Goal: Entertainment & Leisure: Browse casually

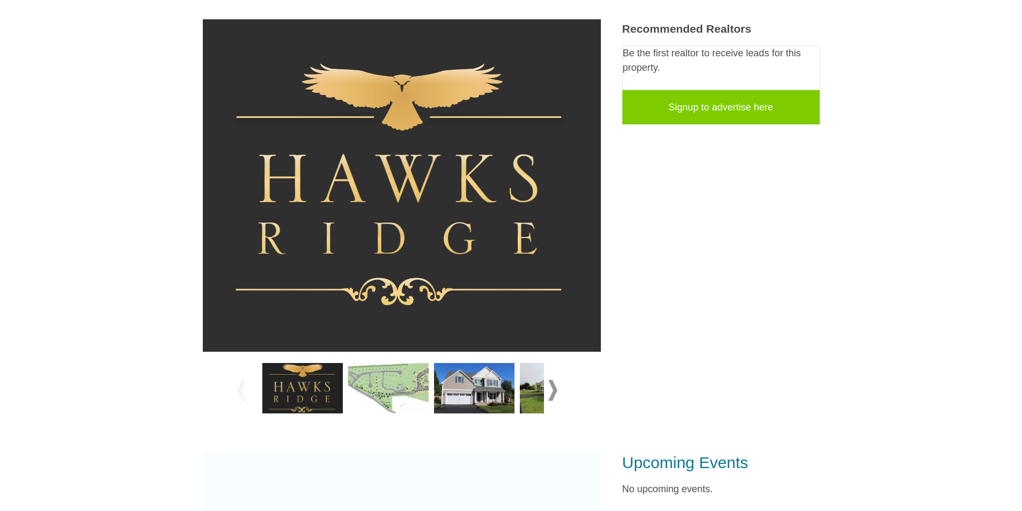
scroll to position [215, 0]
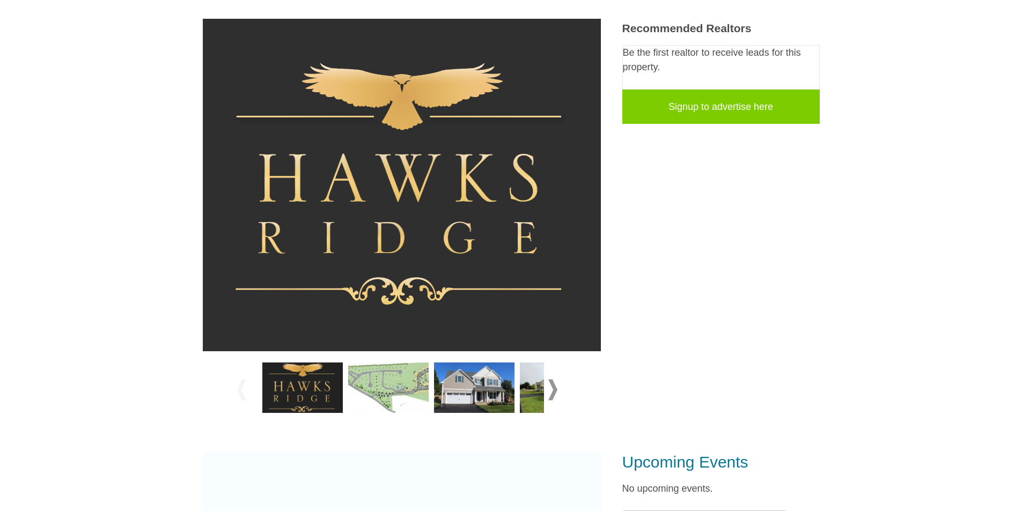
click at [548, 389] on div at bounding box center [401, 390] width 329 height 60
click at [553, 391] on span at bounding box center [552, 389] width 9 height 21
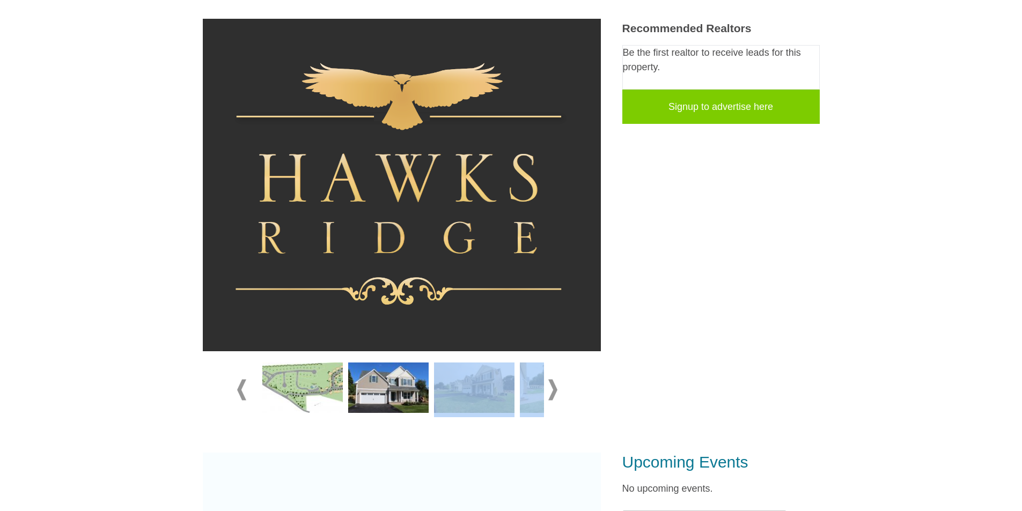
click at [476, 389] on img at bounding box center [474, 388] width 80 height 50
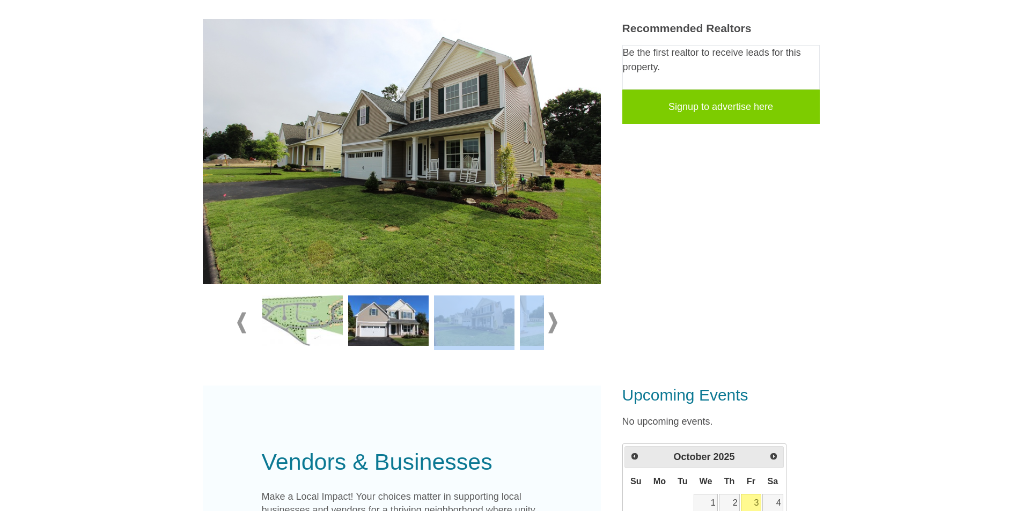
click at [549, 321] on span at bounding box center [552, 323] width 9 height 21
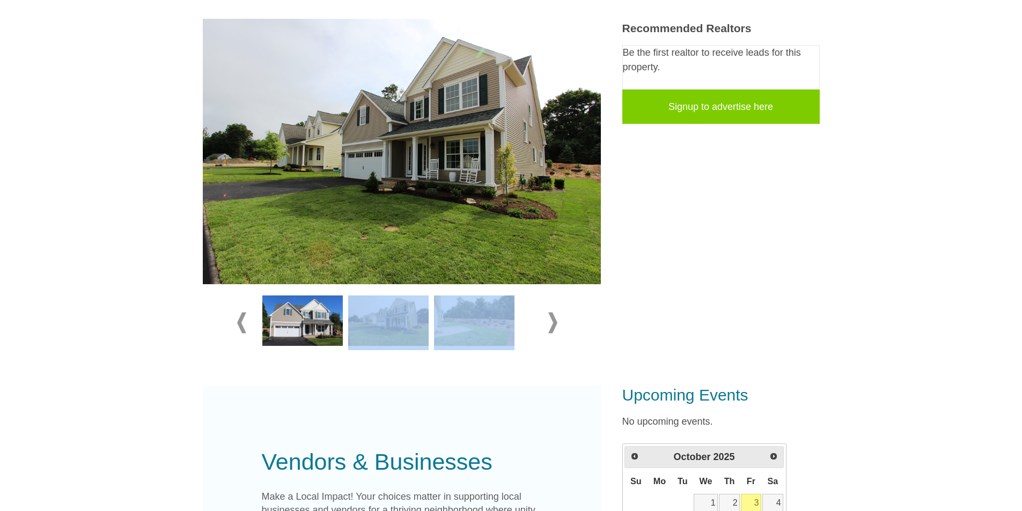
click at [550, 321] on span at bounding box center [552, 323] width 9 height 21
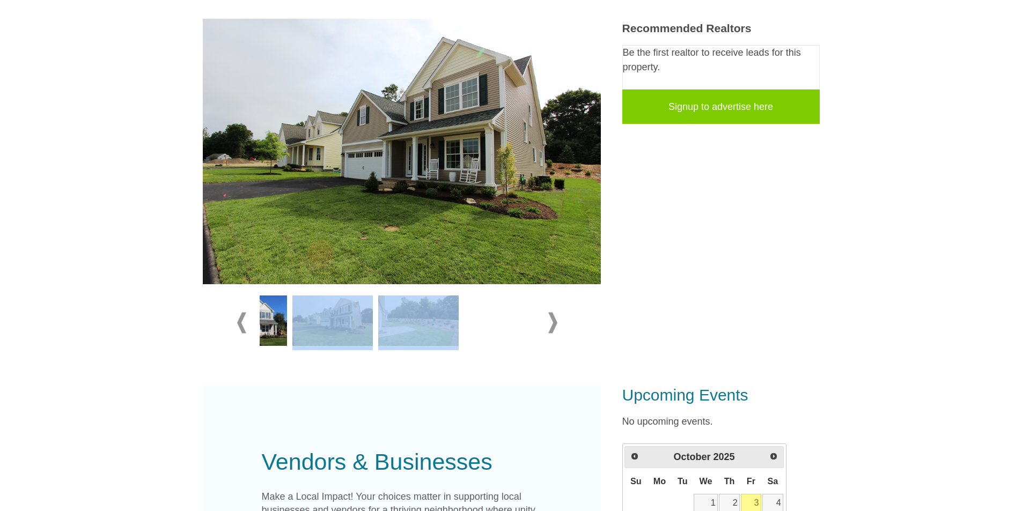
click at [550, 321] on span at bounding box center [552, 323] width 9 height 21
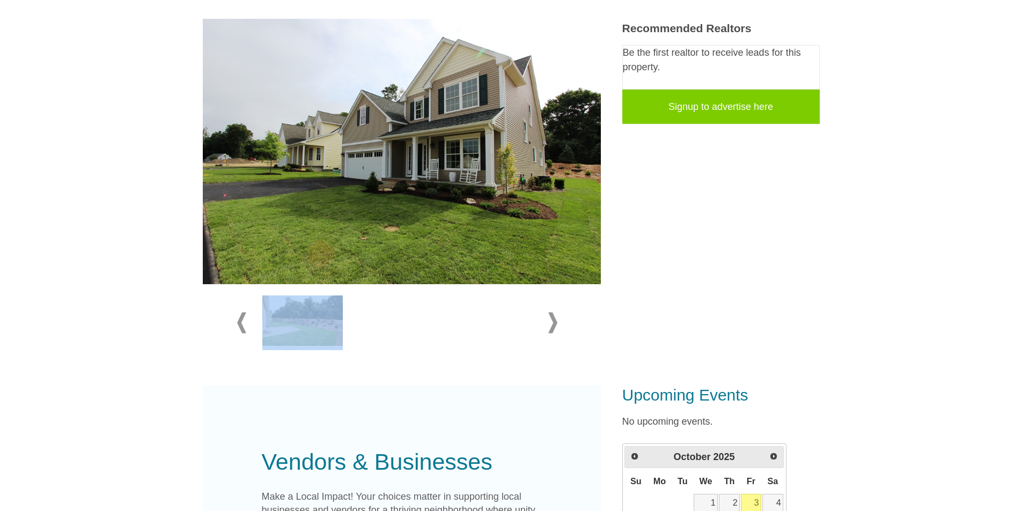
click at [248, 323] on div at bounding box center [401, 323] width 329 height 60
click at [300, 323] on img at bounding box center [302, 321] width 80 height 50
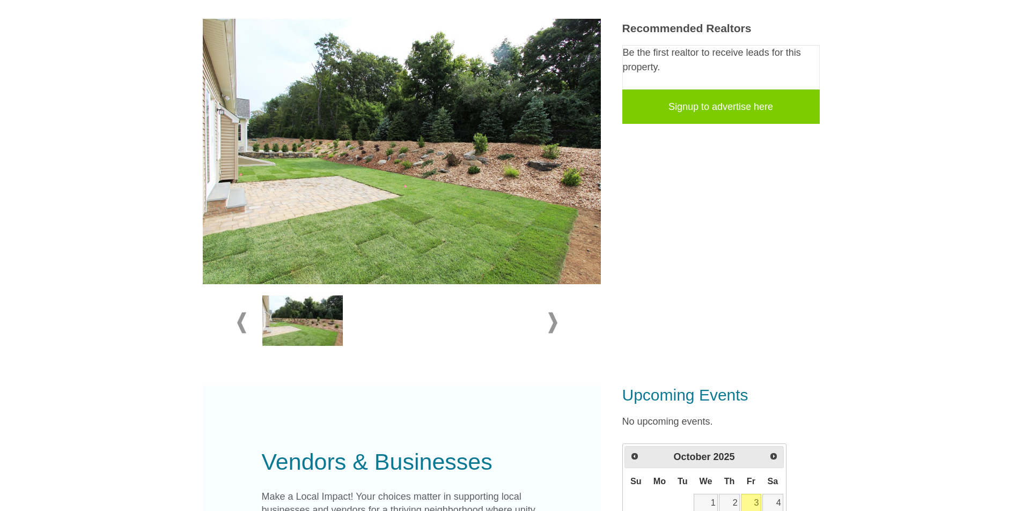
click at [243, 320] on span at bounding box center [241, 323] width 9 height 21
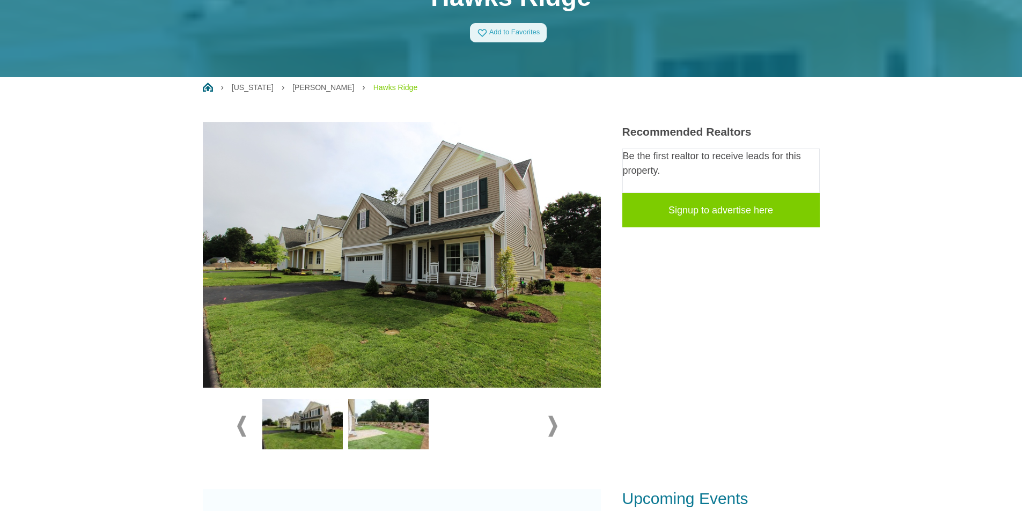
scroll to position [107, 0]
